Goal: Check status: Check status

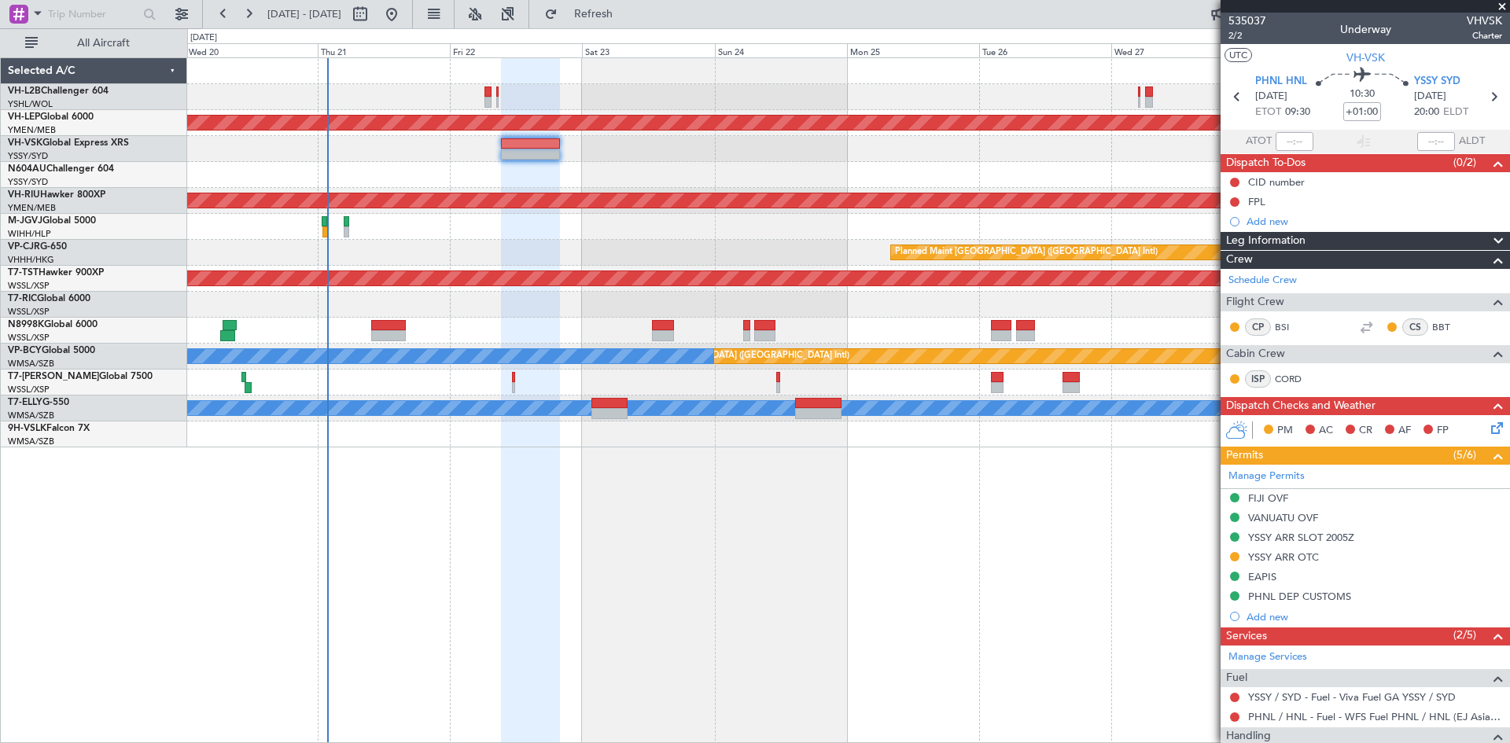
click at [976, 335] on div at bounding box center [848, 331] width 1322 height 26
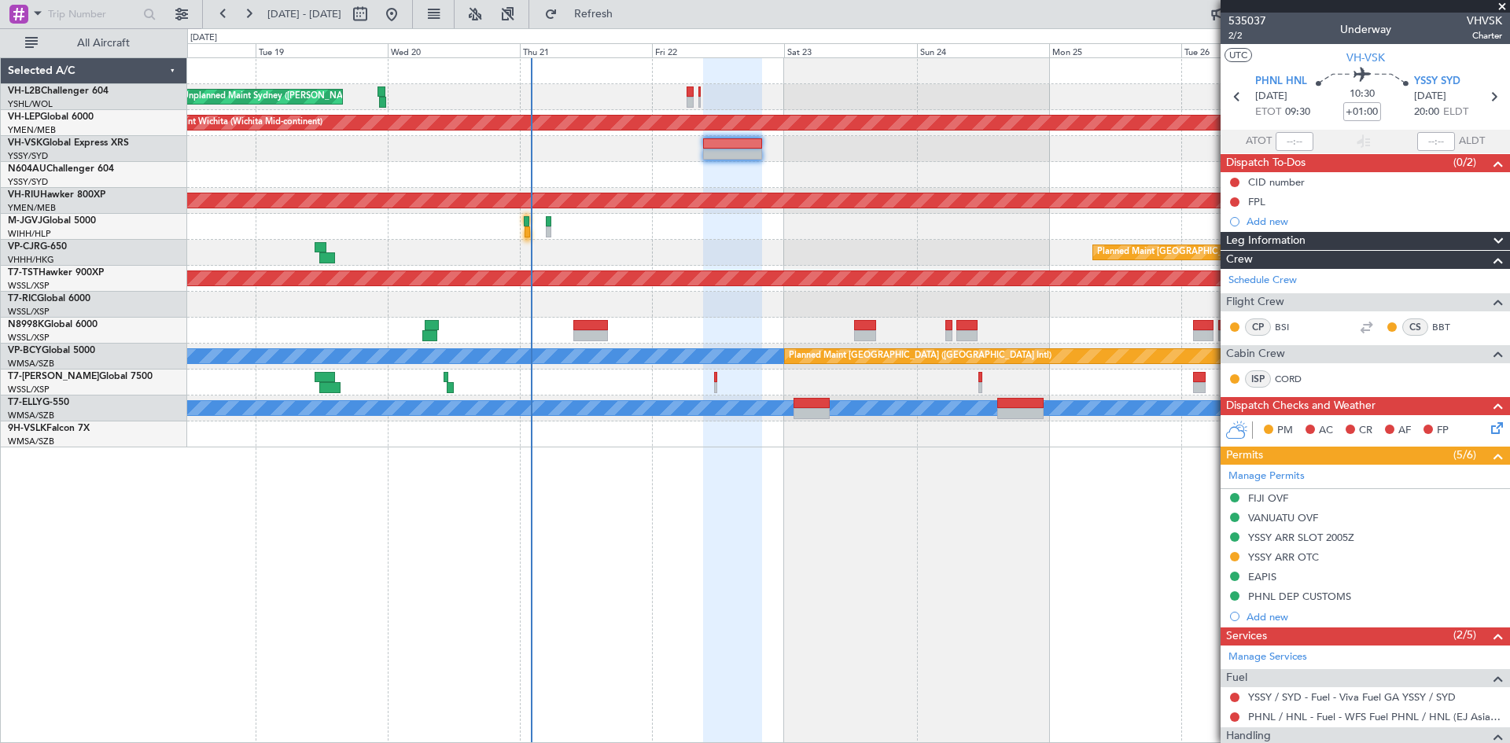
click at [968, 577] on div "Unplanned Maint Sydney ([PERSON_NAME] Intl) Unplanned Maint Wichita (Wichita Mi…" at bounding box center [848, 400] width 1323 height 686
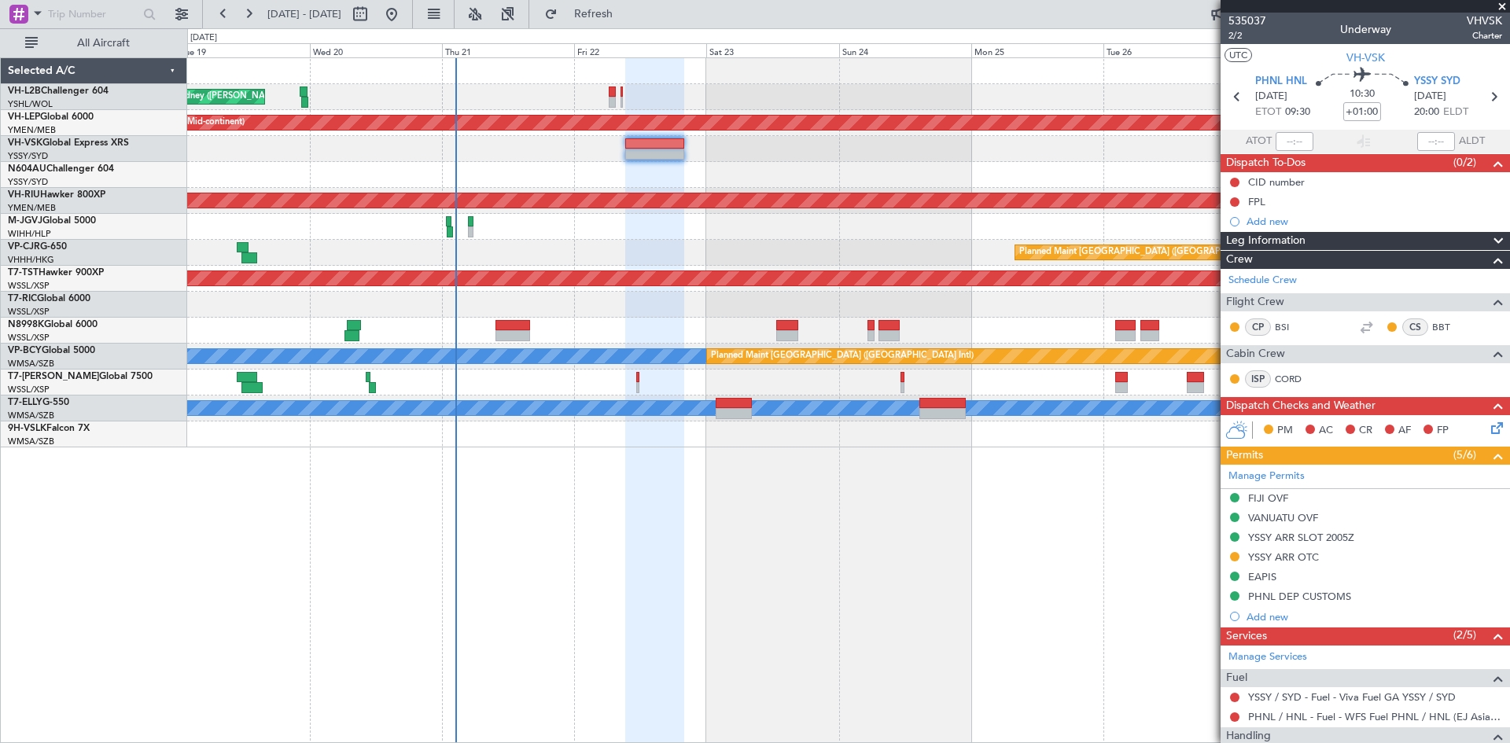
click at [970, 679] on div "Unplanned Maint Sydney ([PERSON_NAME] Intl) Unplanned Maint Wichita (Wichita Mi…" at bounding box center [848, 400] width 1323 height 686
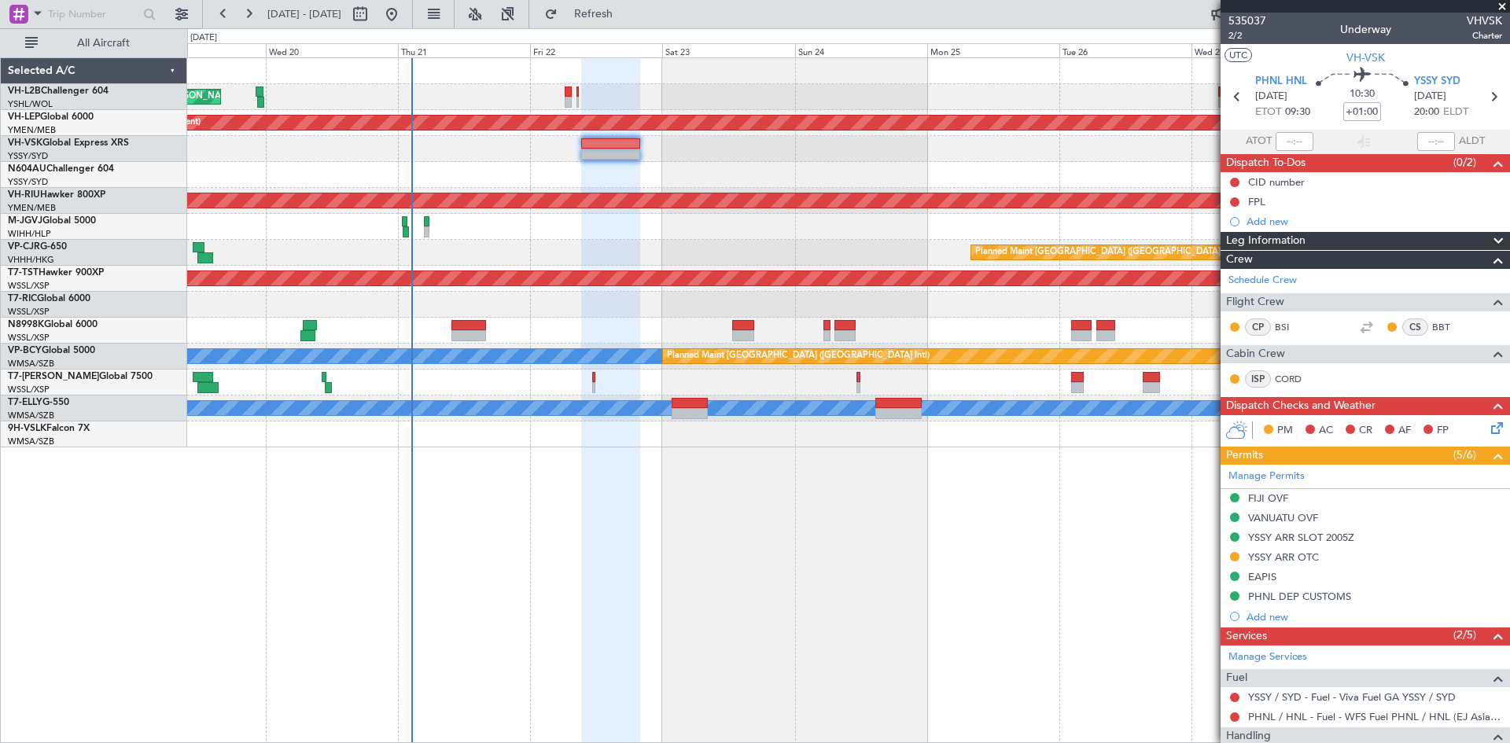
click at [809, 346] on div "Unplanned Maint Sydney ([PERSON_NAME] Intl) Unplanned Maint Wichita (Wichita Mi…" at bounding box center [848, 252] width 1322 height 389
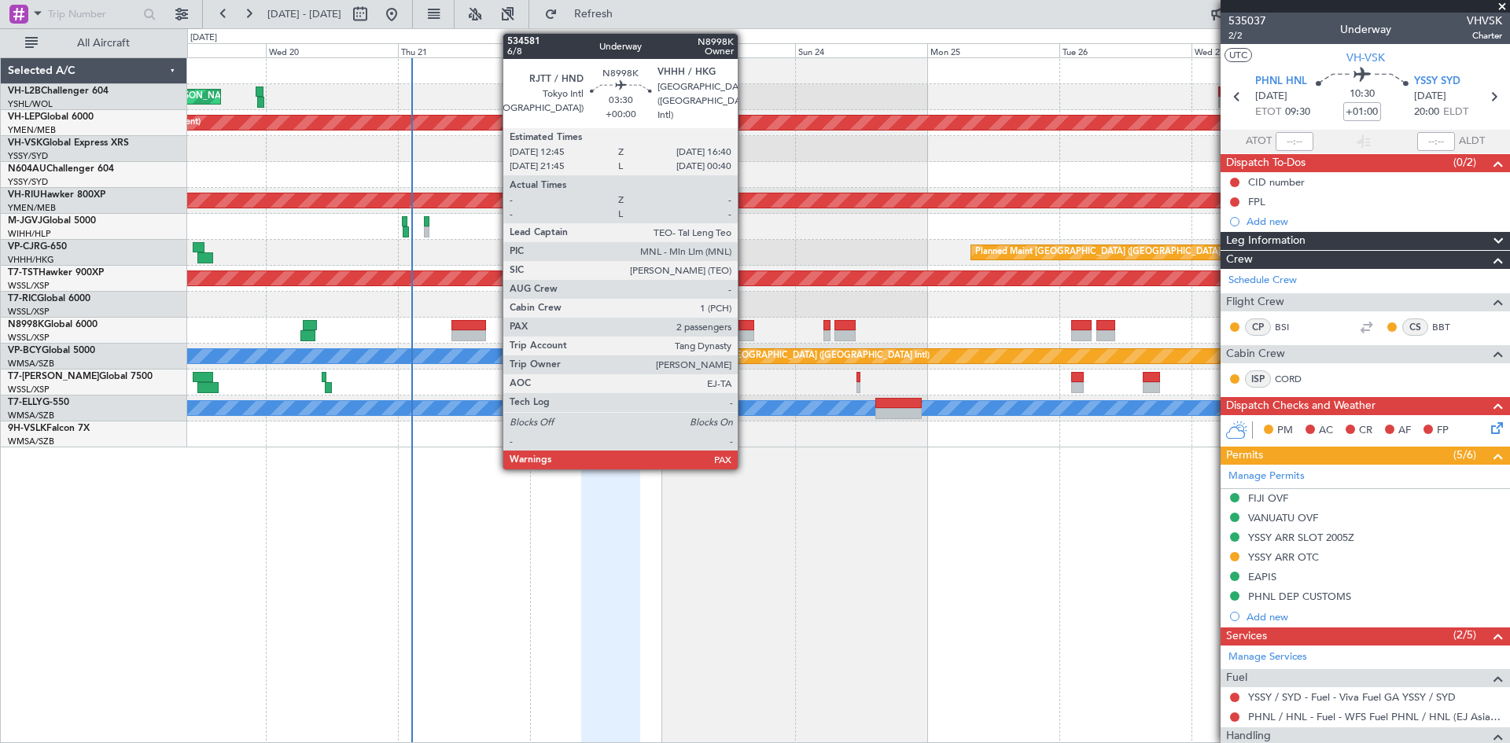
click at [745, 330] on div at bounding box center [743, 325] width 22 height 11
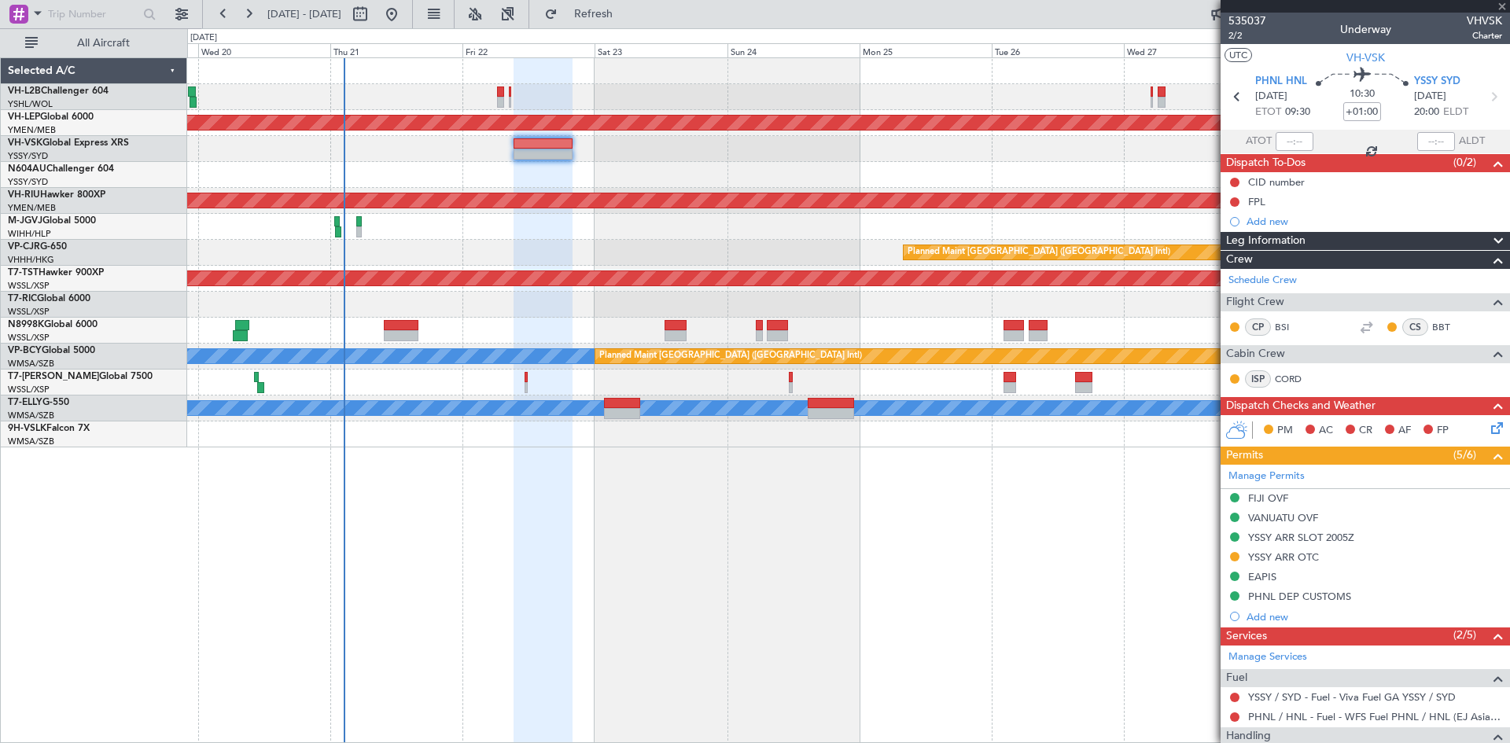
type input "2"
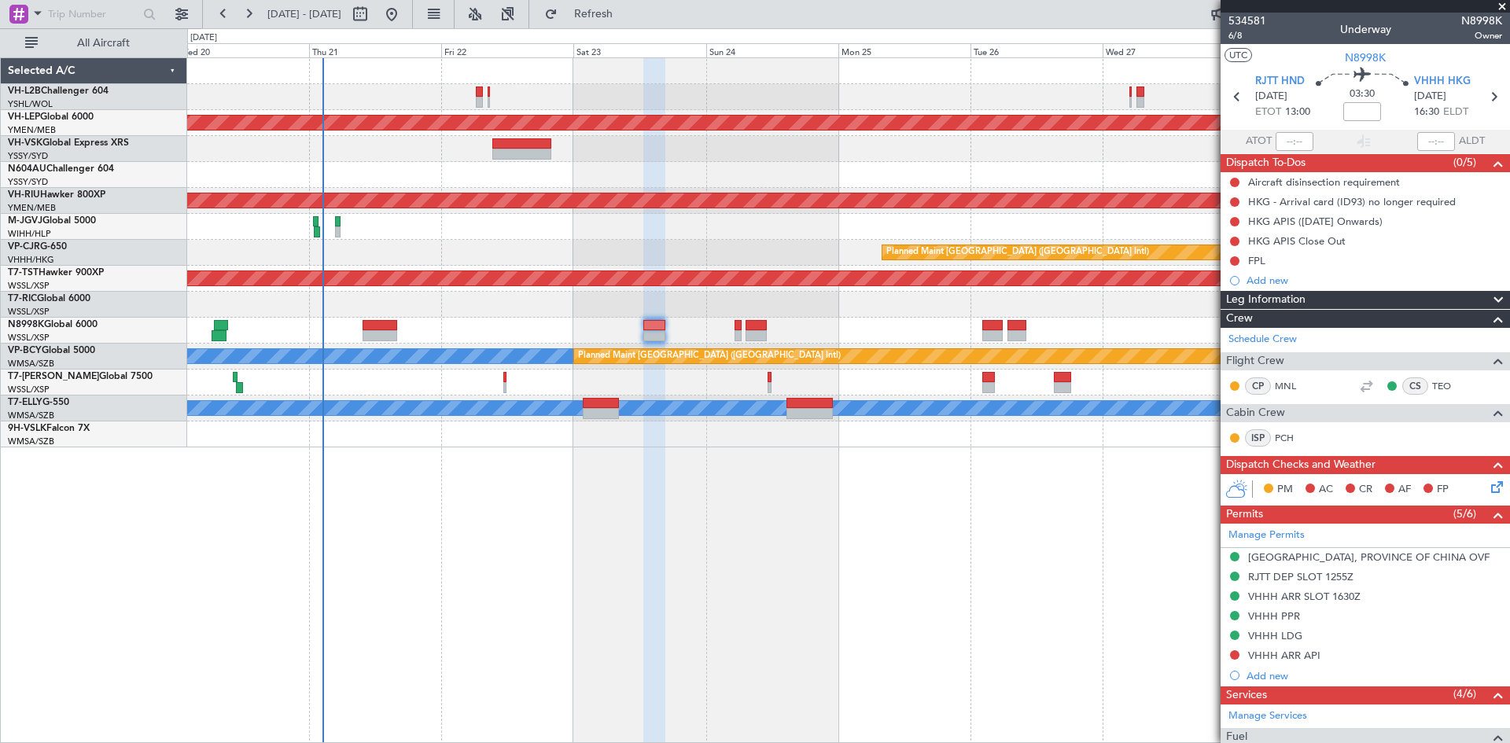
click at [947, 326] on div at bounding box center [848, 331] width 1322 height 26
click at [604, 337] on div at bounding box center [848, 331] width 1322 height 26
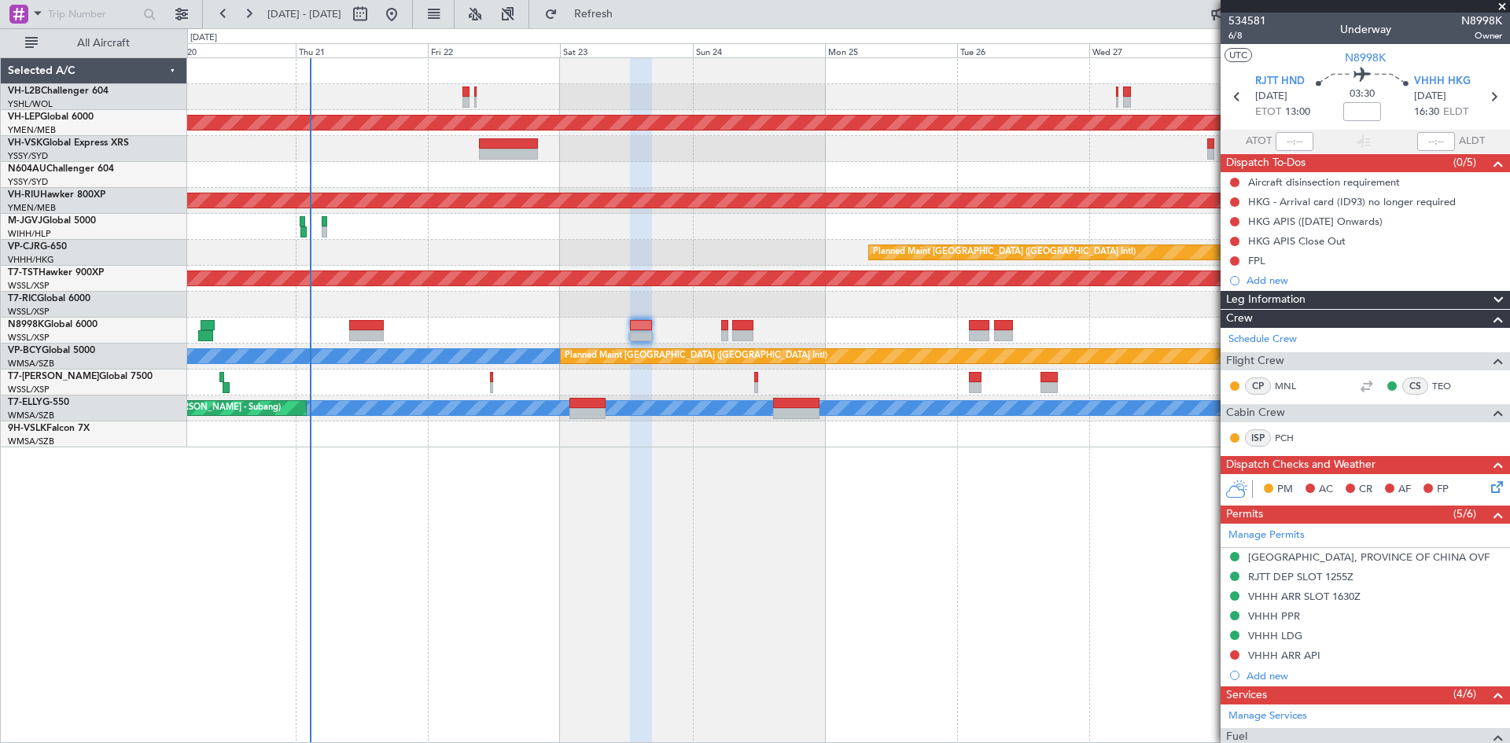
click at [1134, 148] on div at bounding box center [848, 149] width 1322 height 26
click at [83, 274] on link "T7-TST Hawker 900XP" at bounding box center [56, 272] width 96 height 9
